Goal: Use online tool/utility: Utilize a website feature to perform a specific function

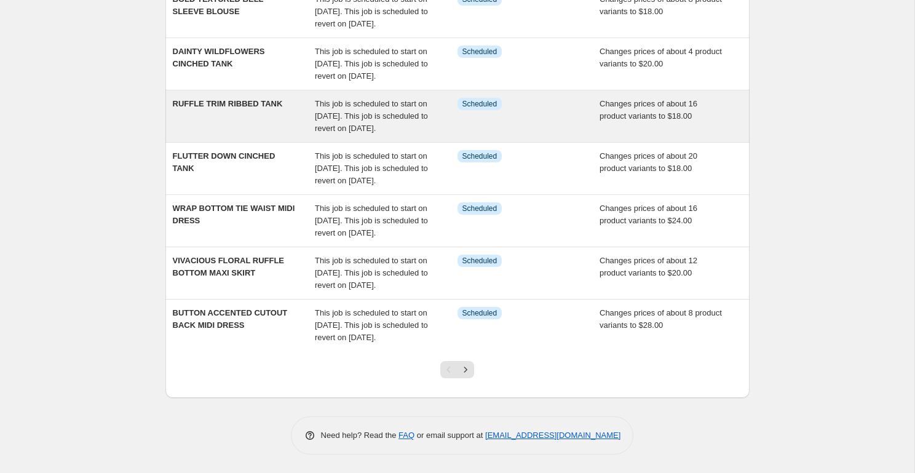
scroll to position [370, 0]
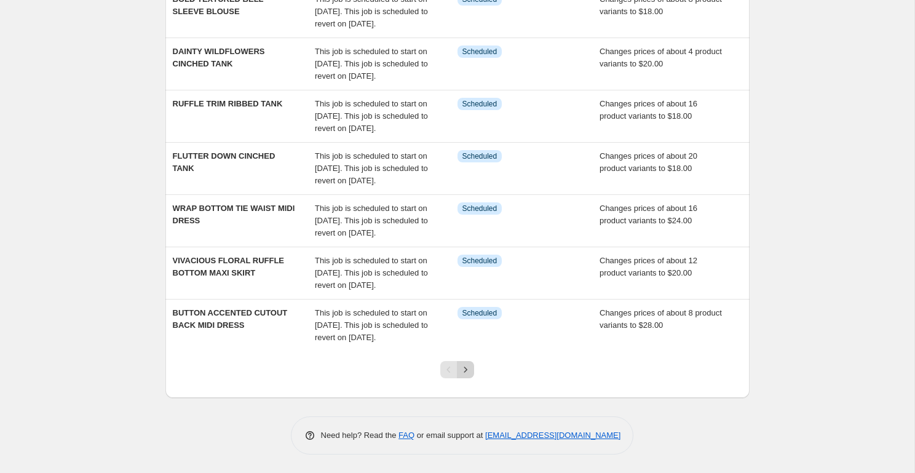
click at [467, 368] on icon "Next" at bounding box center [465, 369] width 12 height 12
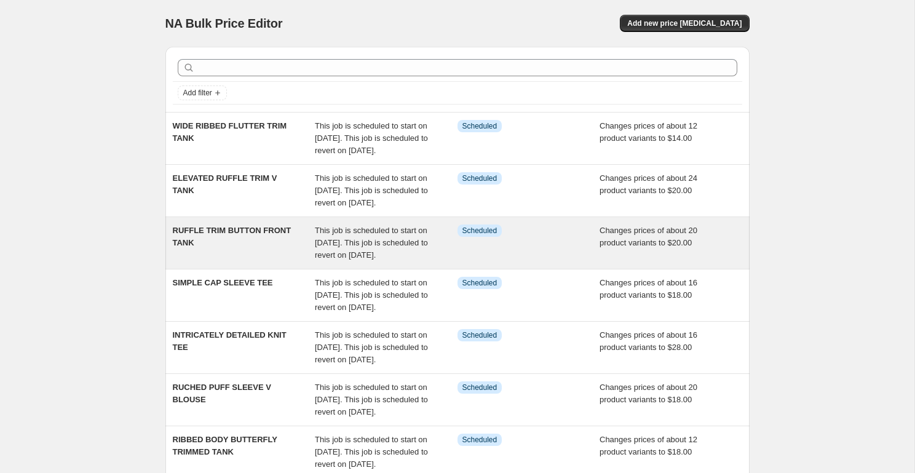
scroll to position [407, 0]
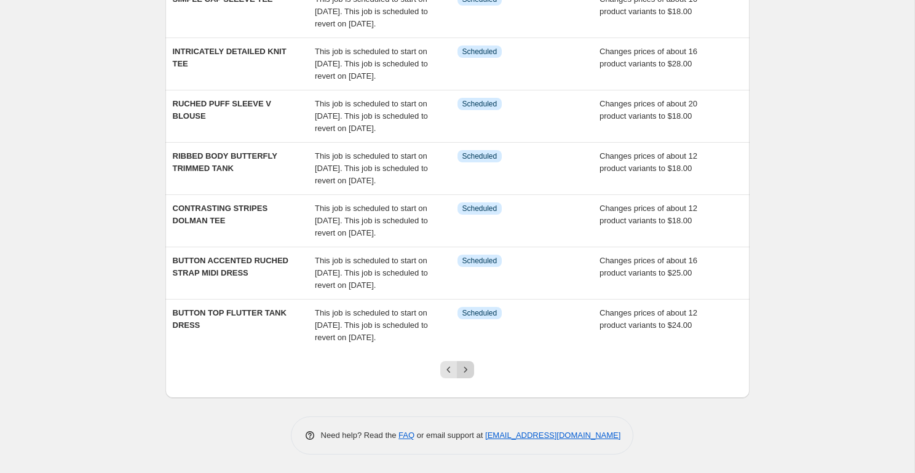
click at [469, 364] on icon "Next" at bounding box center [465, 369] width 12 height 12
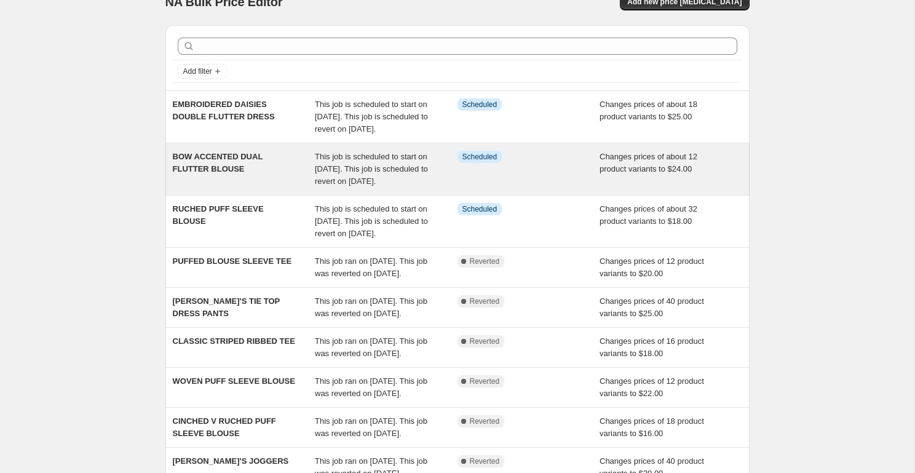
scroll to position [24, 0]
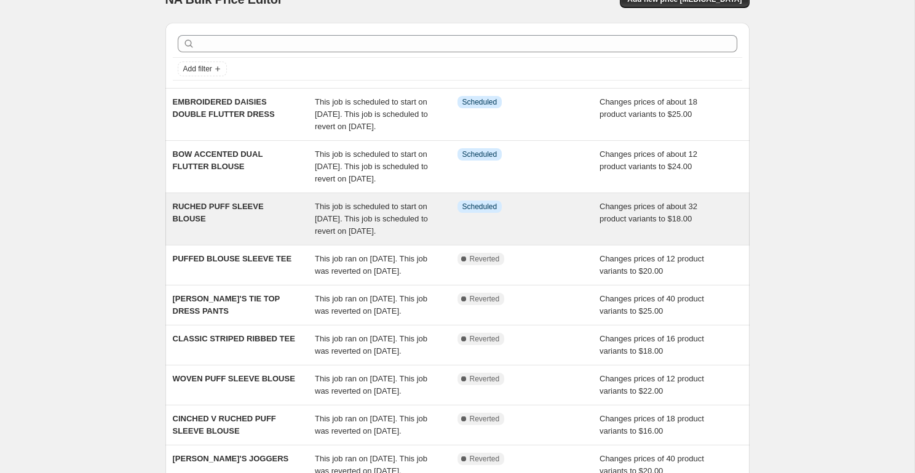
click at [283, 237] on div "RUCHED PUFF SLEEVE BLOUSE" at bounding box center [244, 218] width 143 height 37
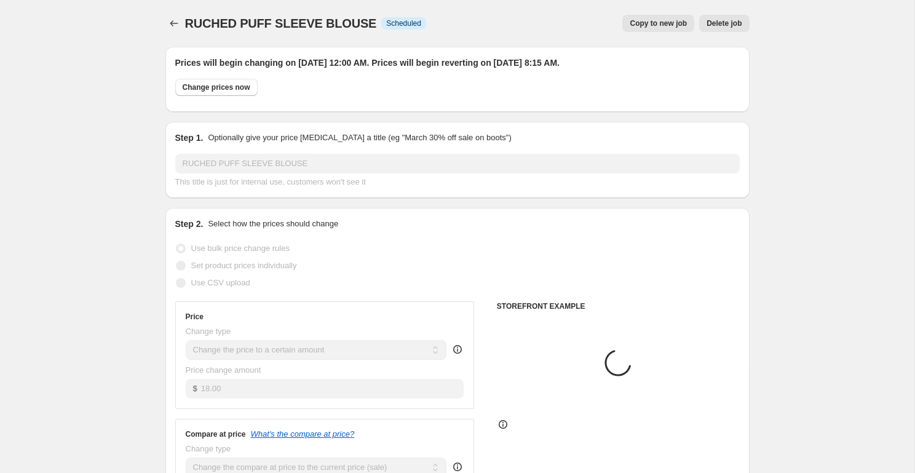
select select "product"
